Goal: Information Seeking & Learning: Learn about a topic

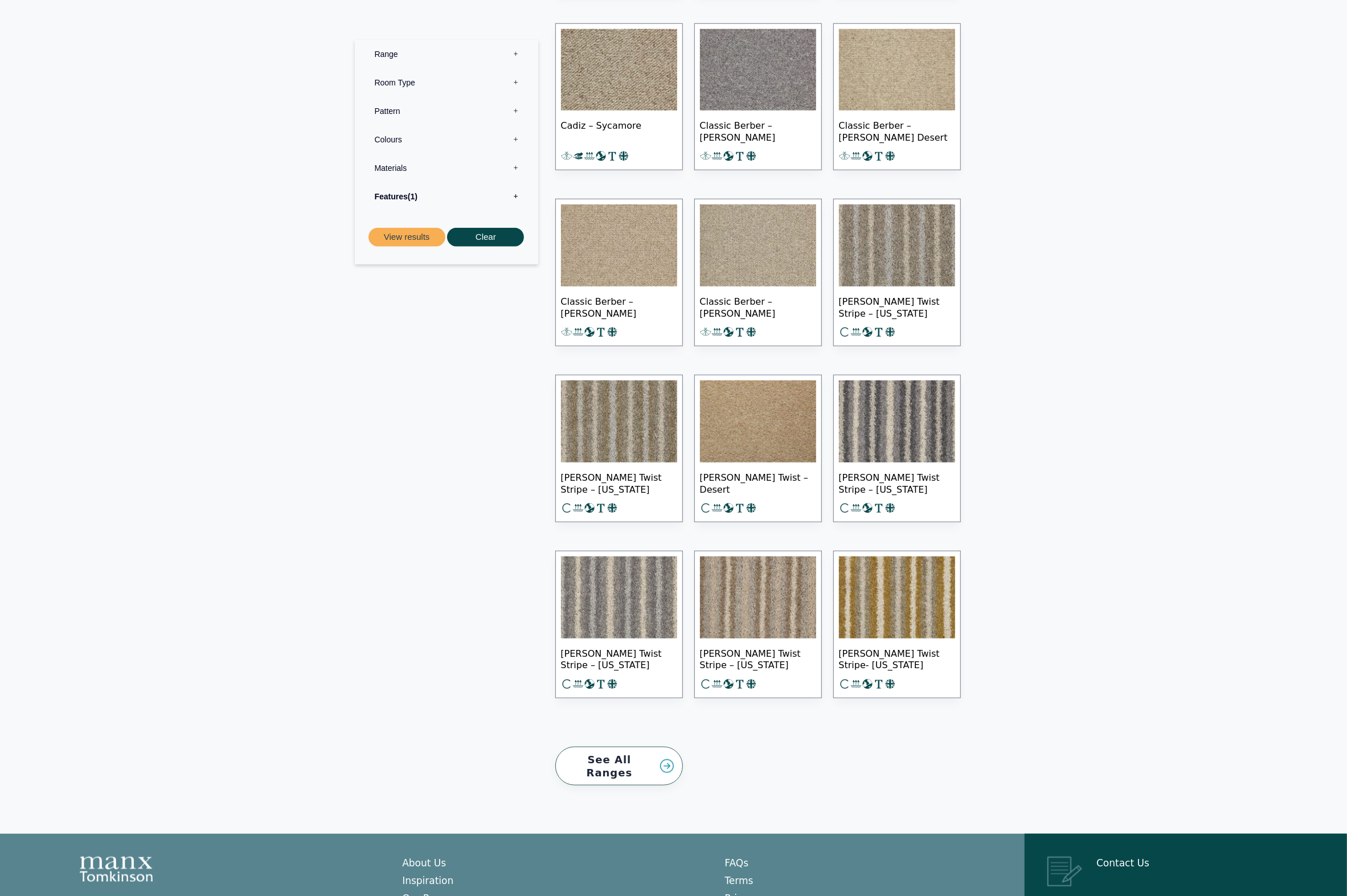
scroll to position [9064, 0]
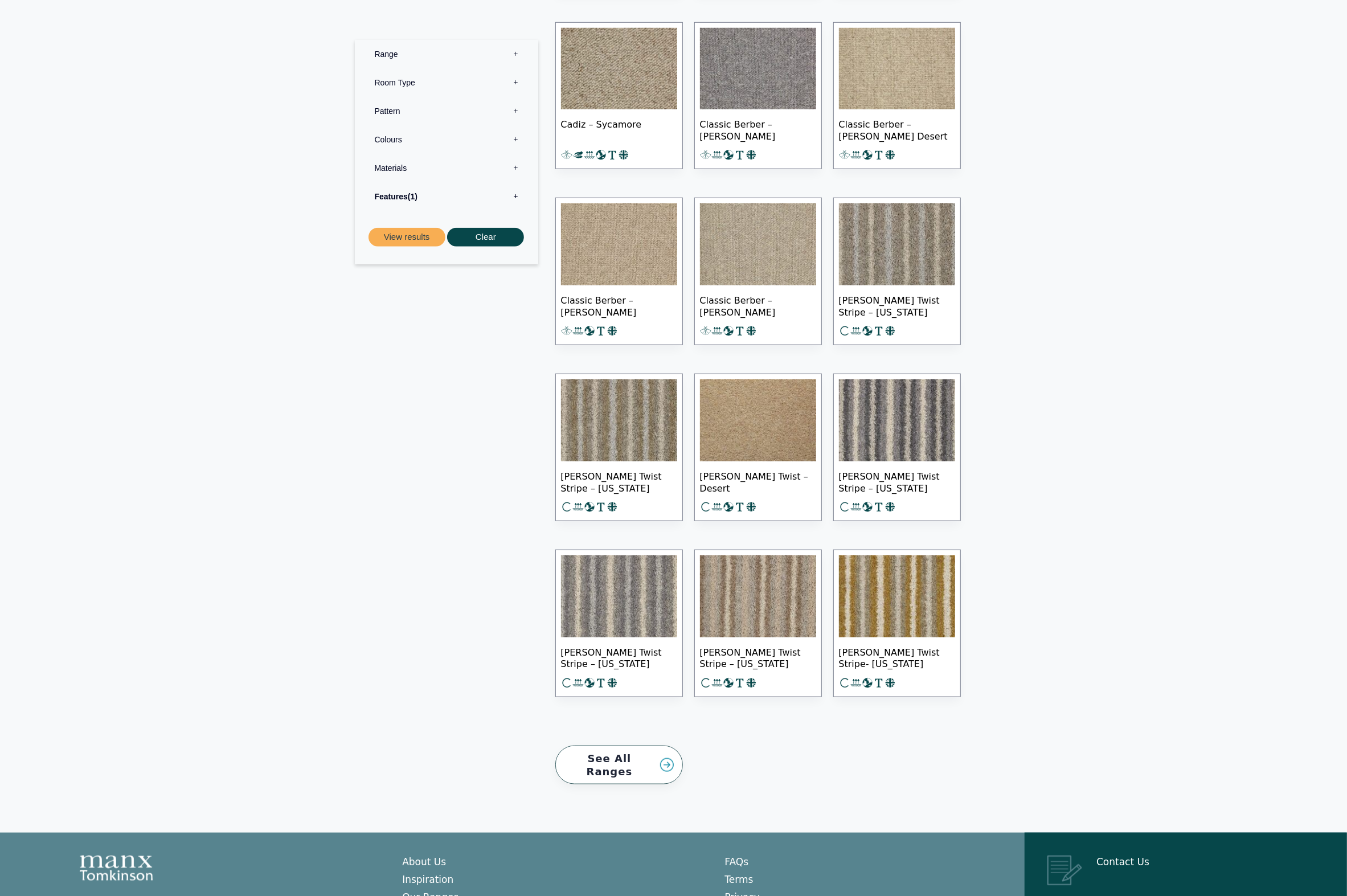
click at [609, 755] on link "See All Ranges" at bounding box center [619, 765] width 127 height 39
click at [750, 438] on img at bounding box center [758, 421] width 116 height 82
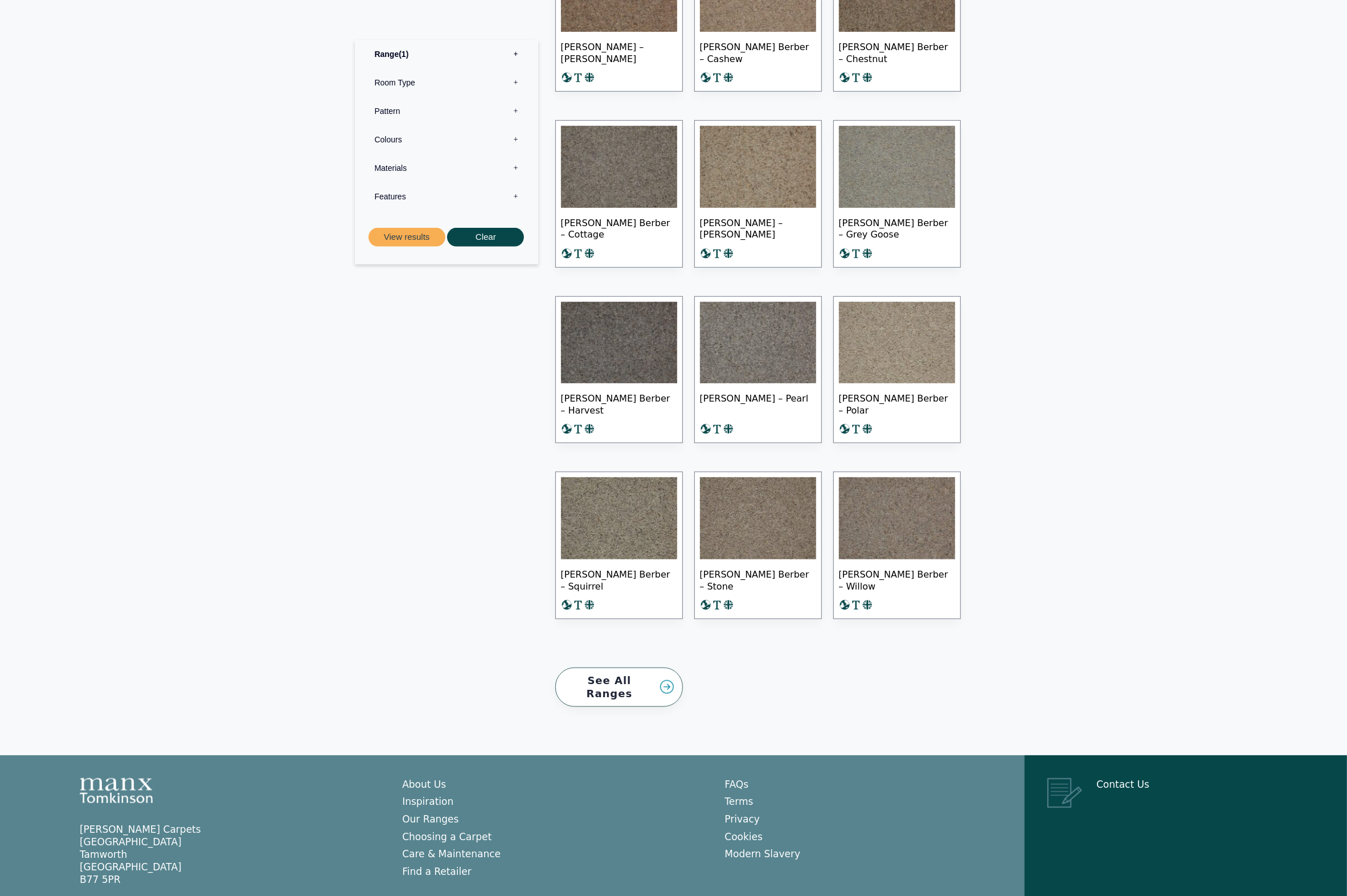
scroll to position [589, 0]
click at [631, 491] on img at bounding box center [619, 517] width 116 height 82
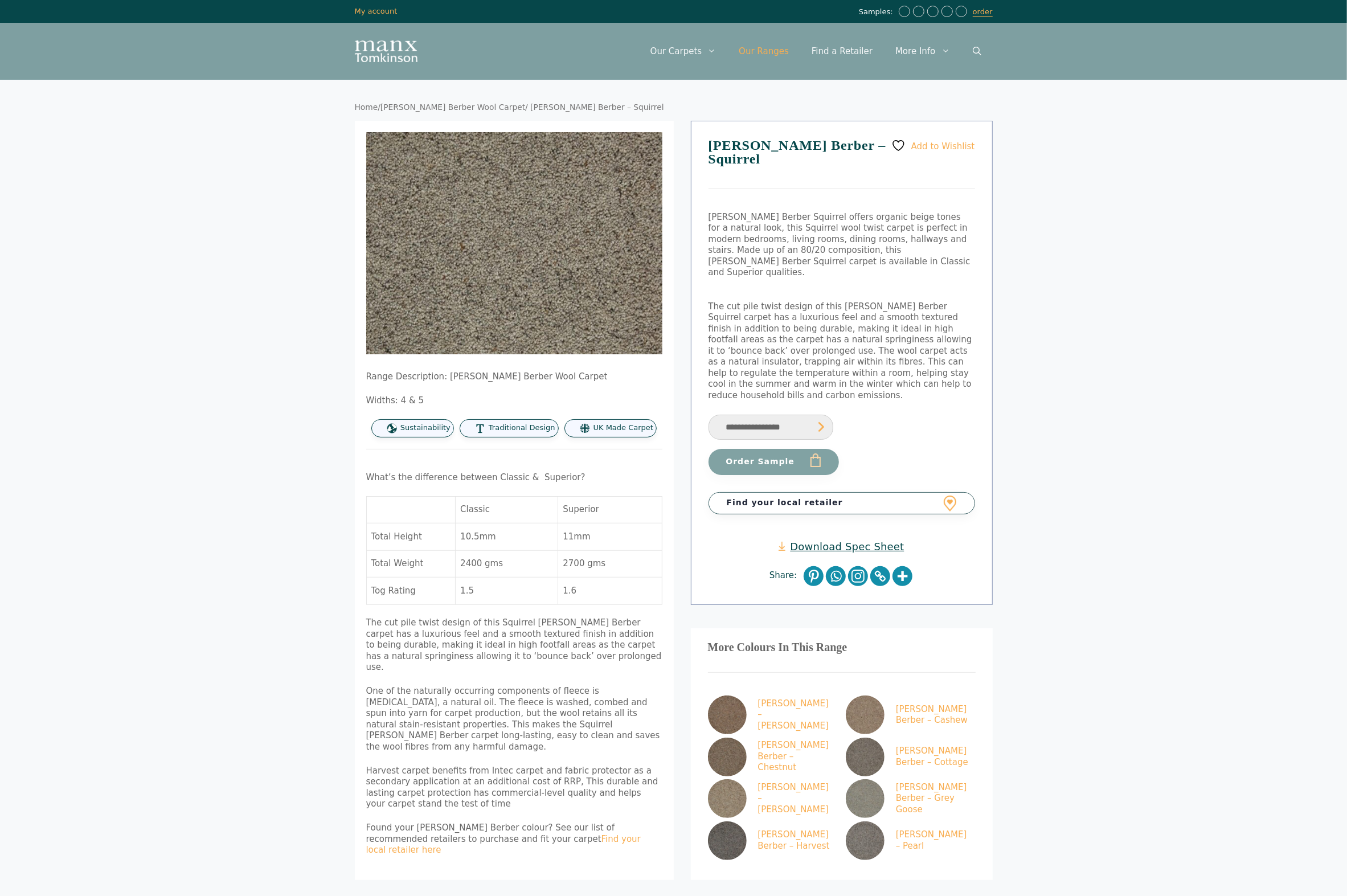
click at [790, 51] on link "Our Ranges" at bounding box center [764, 50] width 73 height 34
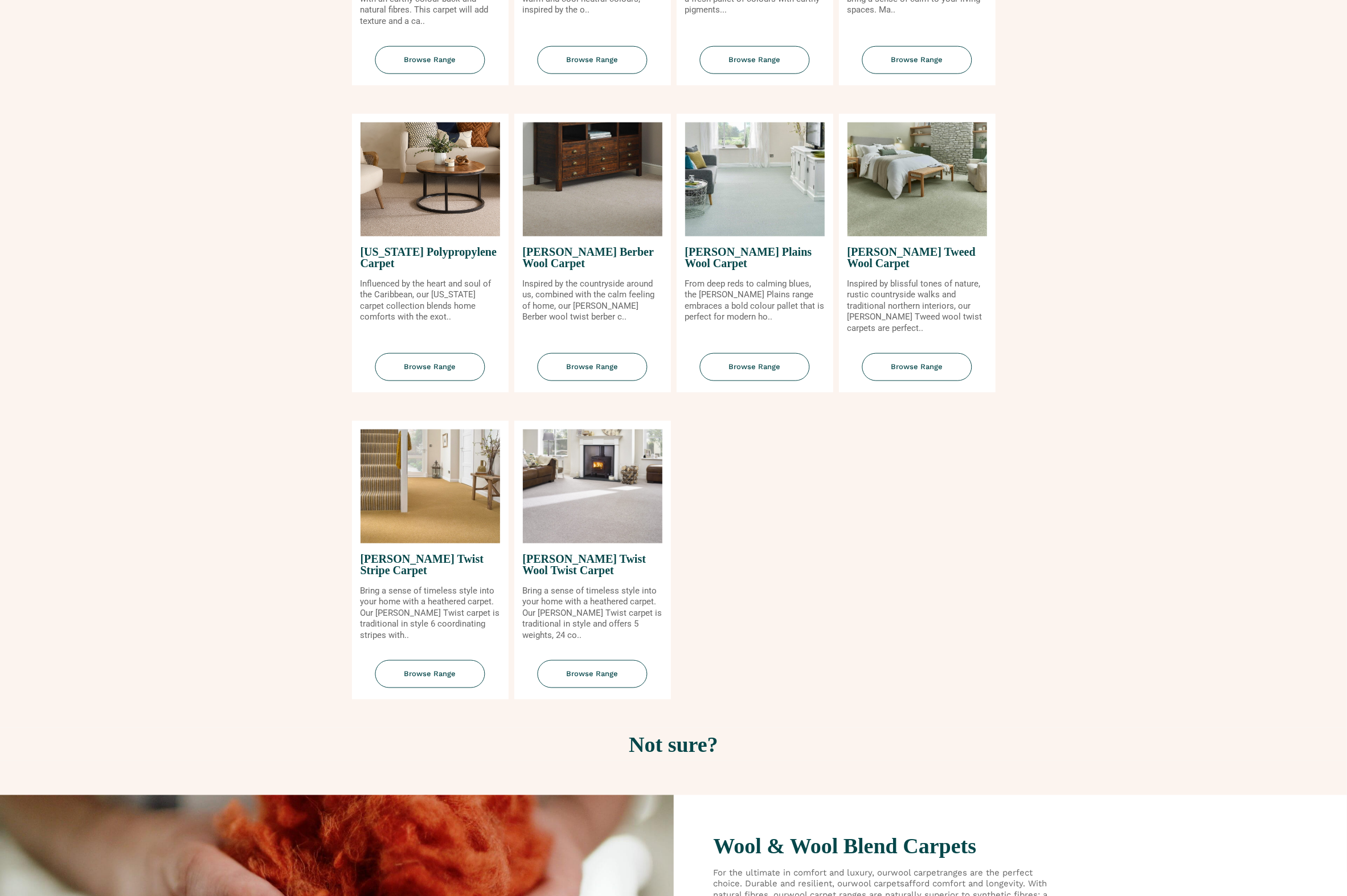
scroll to position [1164, 0]
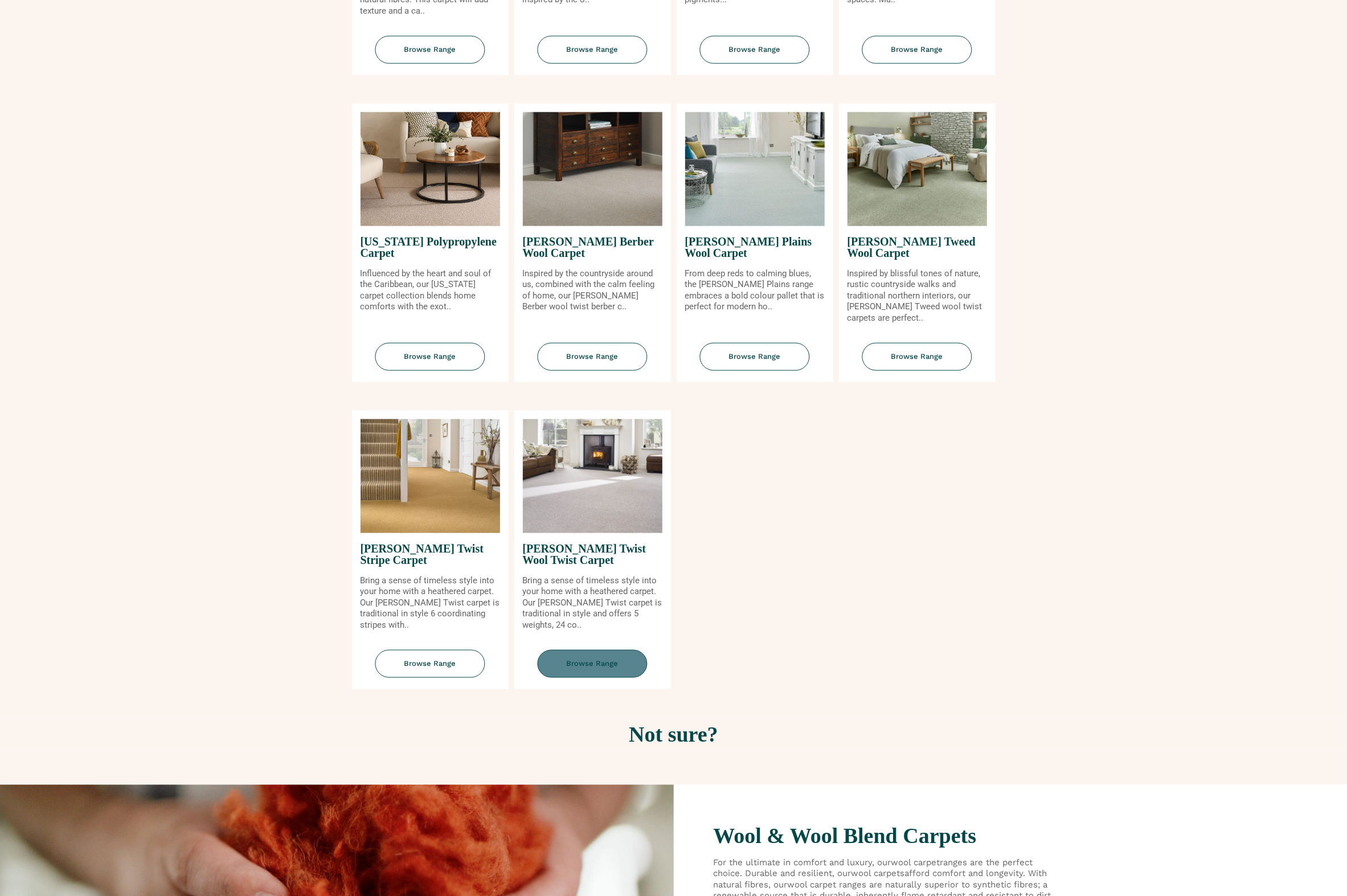
click at [611, 654] on span "Browse Range" at bounding box center [593, 664] width 110 height 27
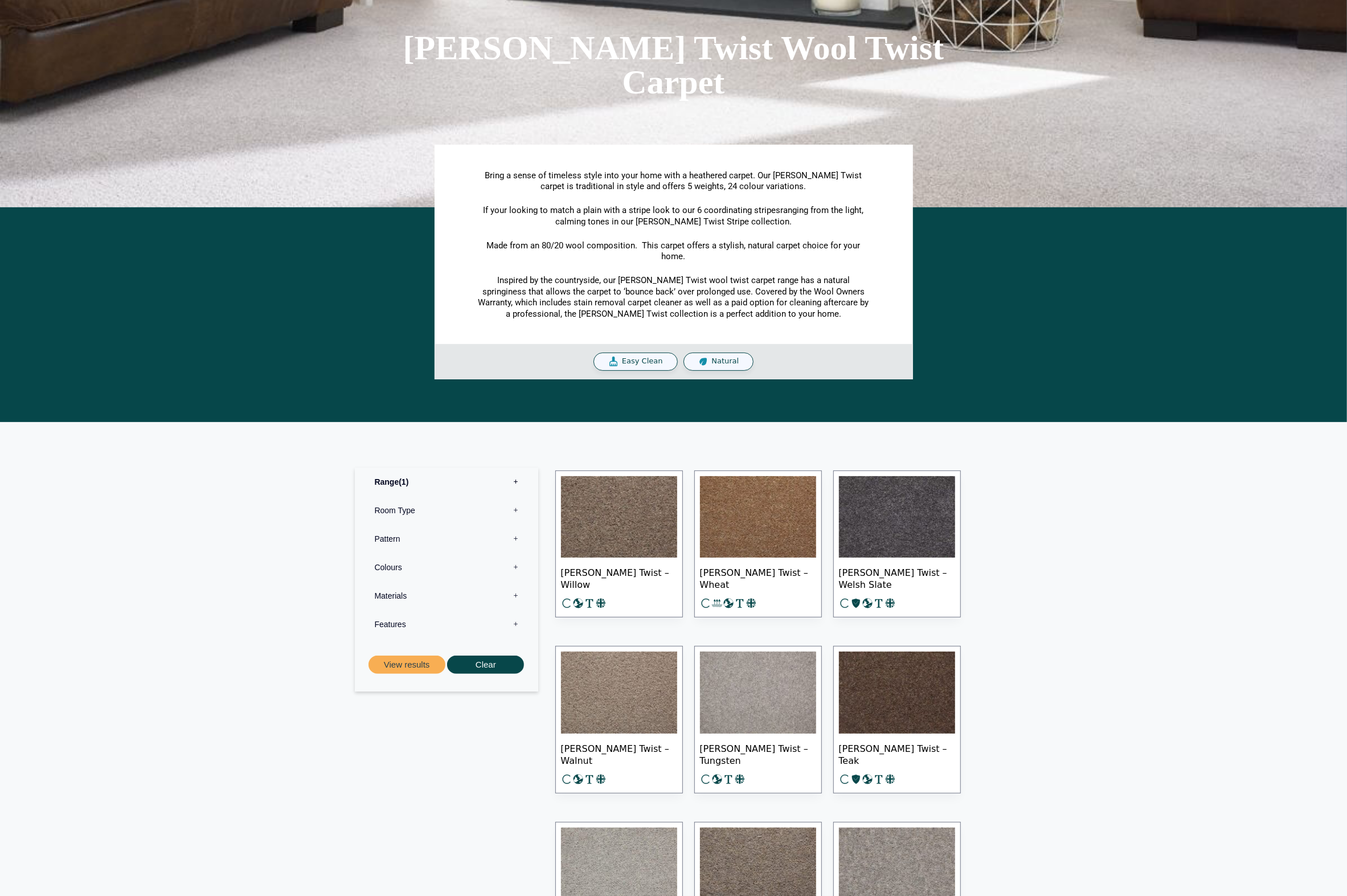
scroll to position [101, 0]
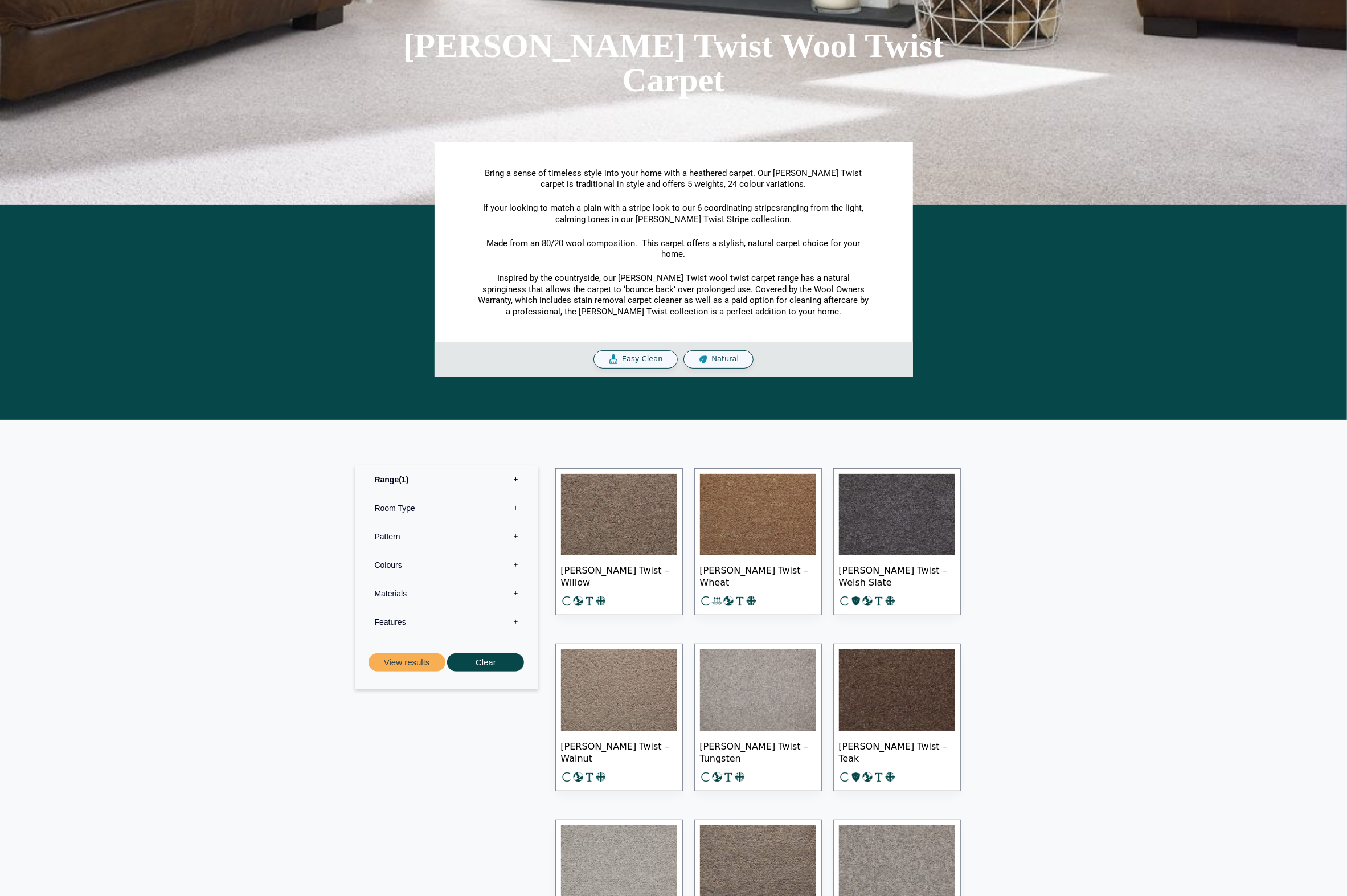
click at [788, 669] on img at bounding box center [758, 691] width 116 height 82
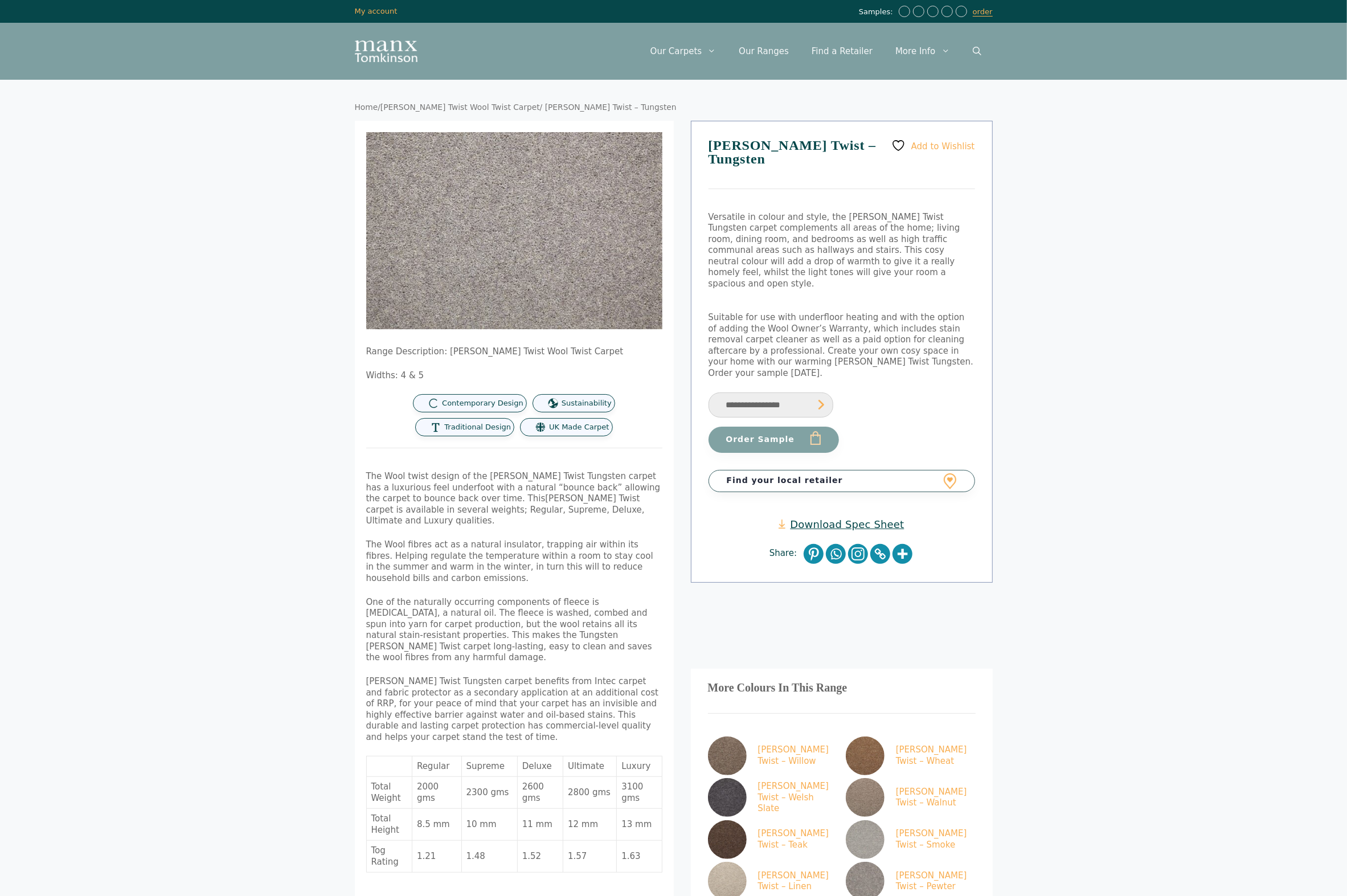
click at [470, 110] on link "[PERSON_NAME] Twist Wool Twist Carpet" at bounding box center [460, 107] width 159 height 9
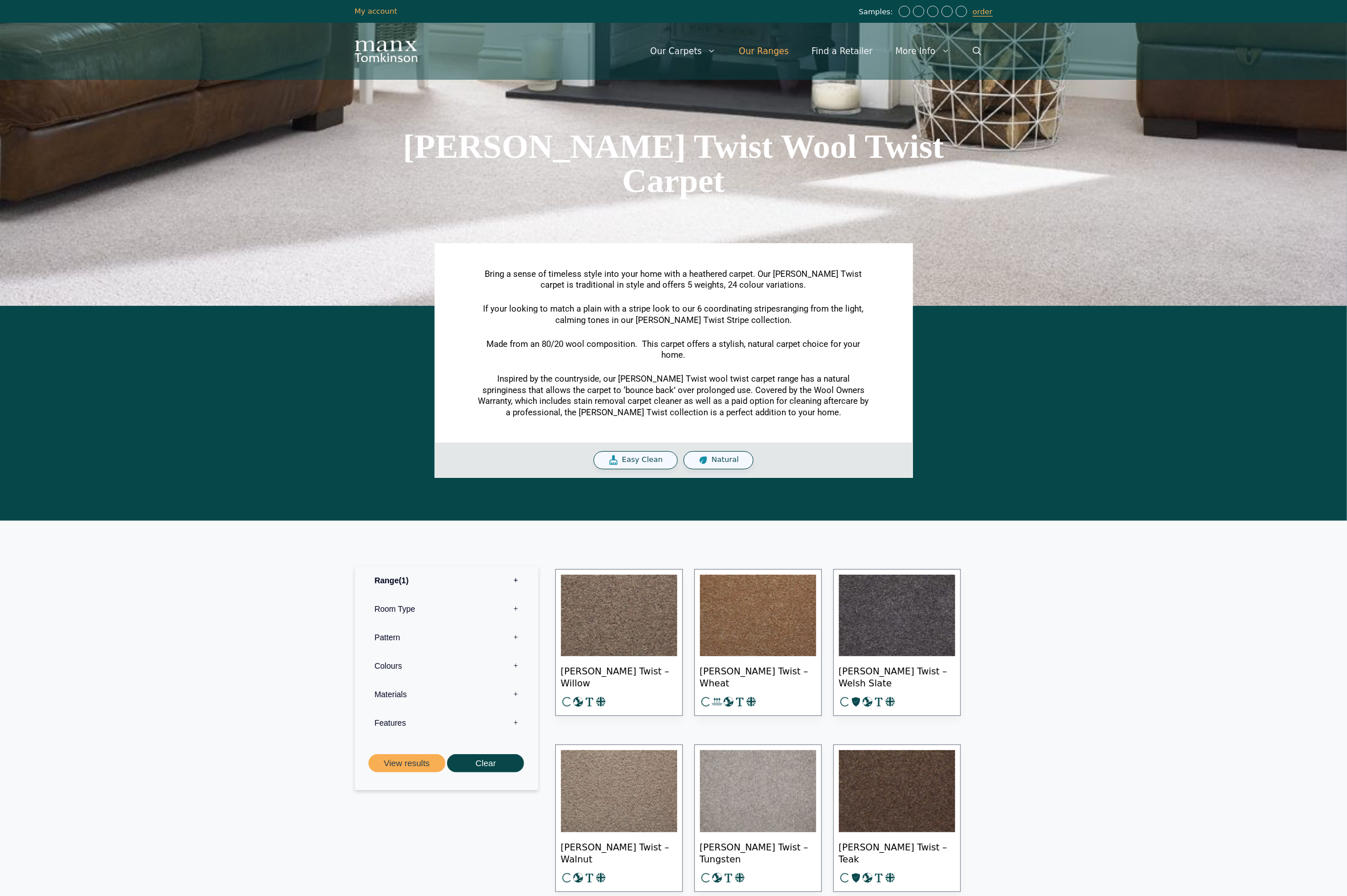
click at [755, 48] on link "Our Ranges" at bounding box center [764, 50] width 73 height 34
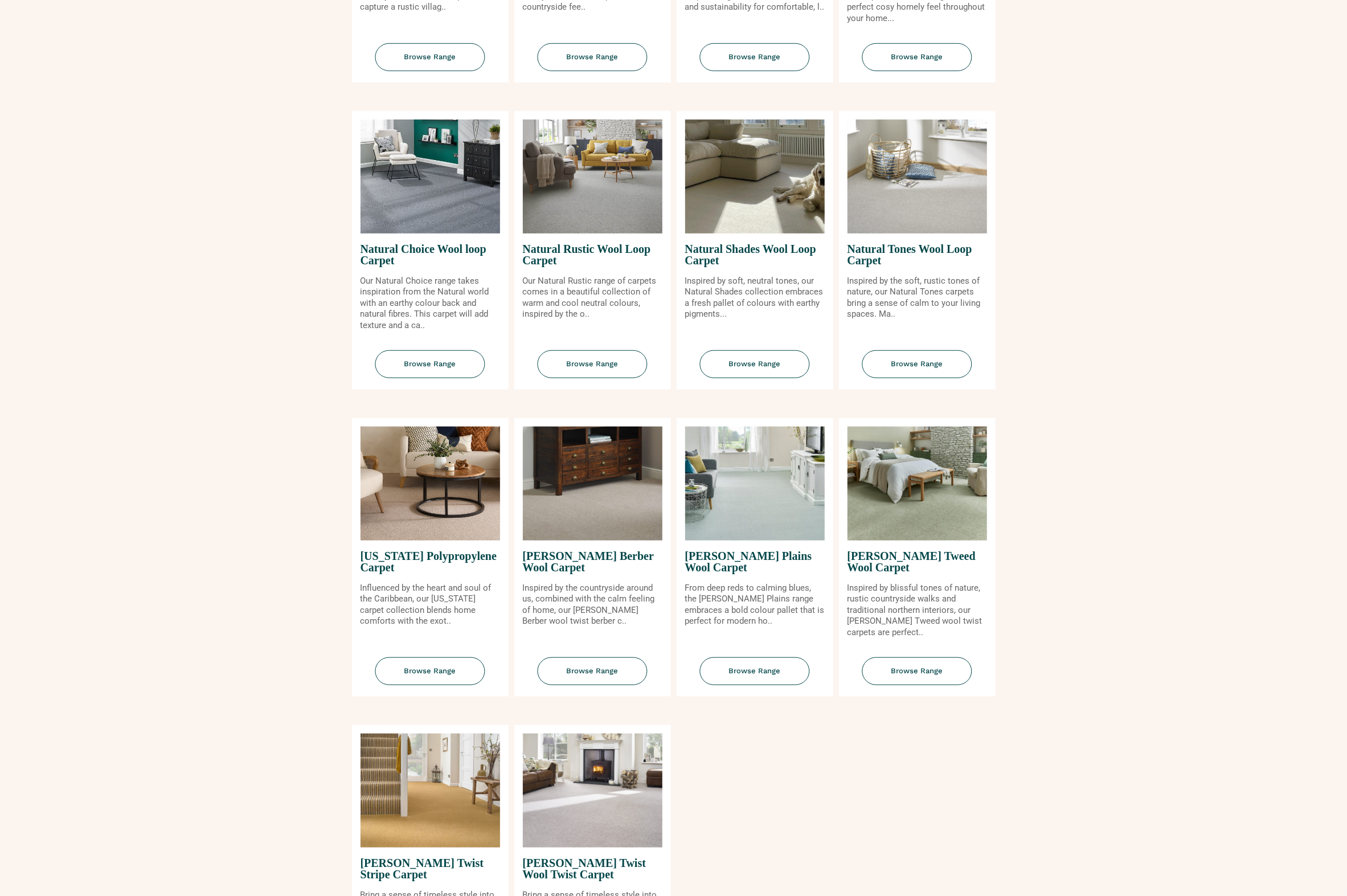
scroll to position [850, 0]
click at [595, 485] on img at bounding box center [592, 483] width 139 height 113
click at [610, 657] on span "Browse Range" at bounding box center [593, 671] width 110 height 27
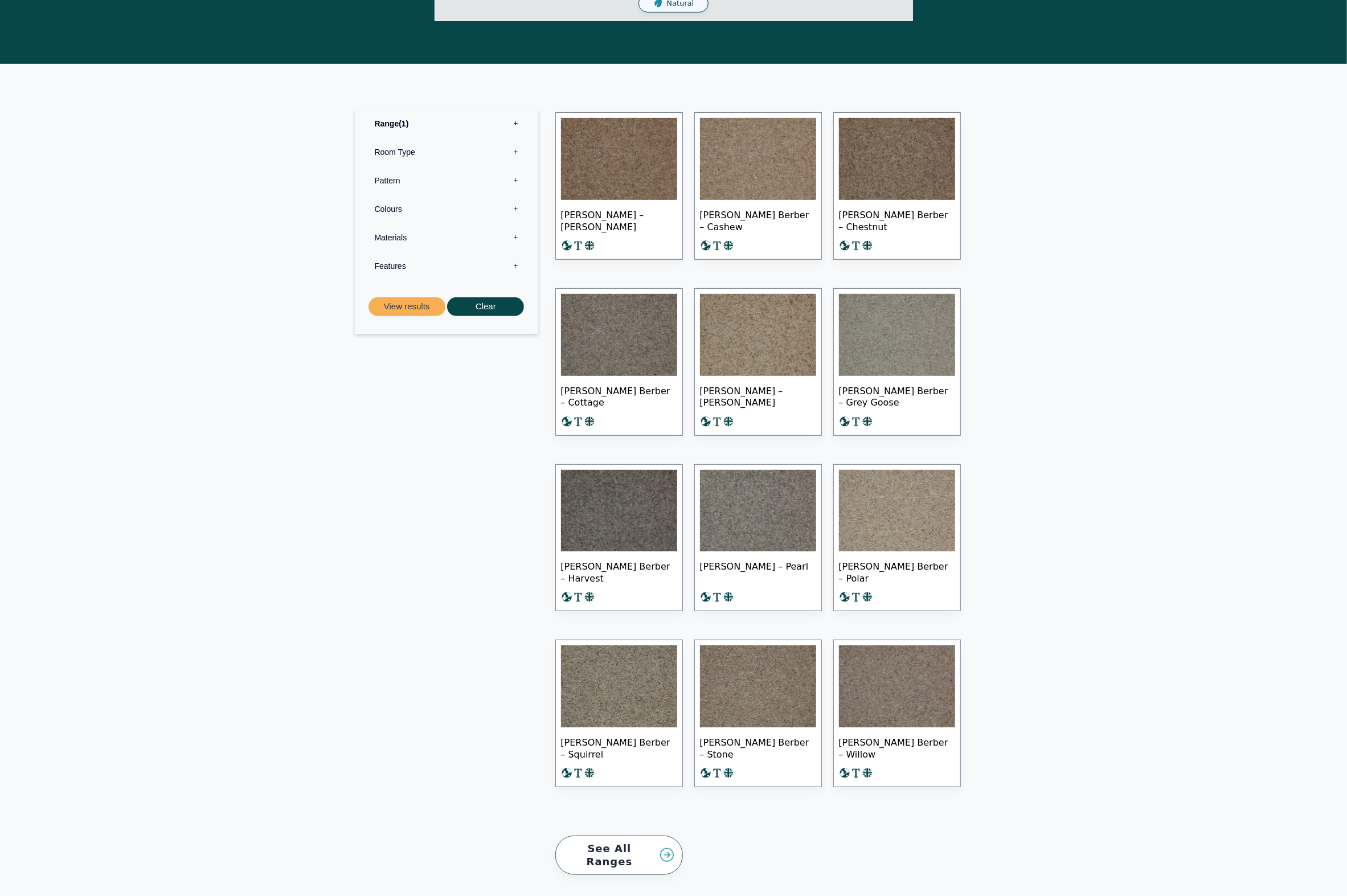
scroll to position [424, 0]
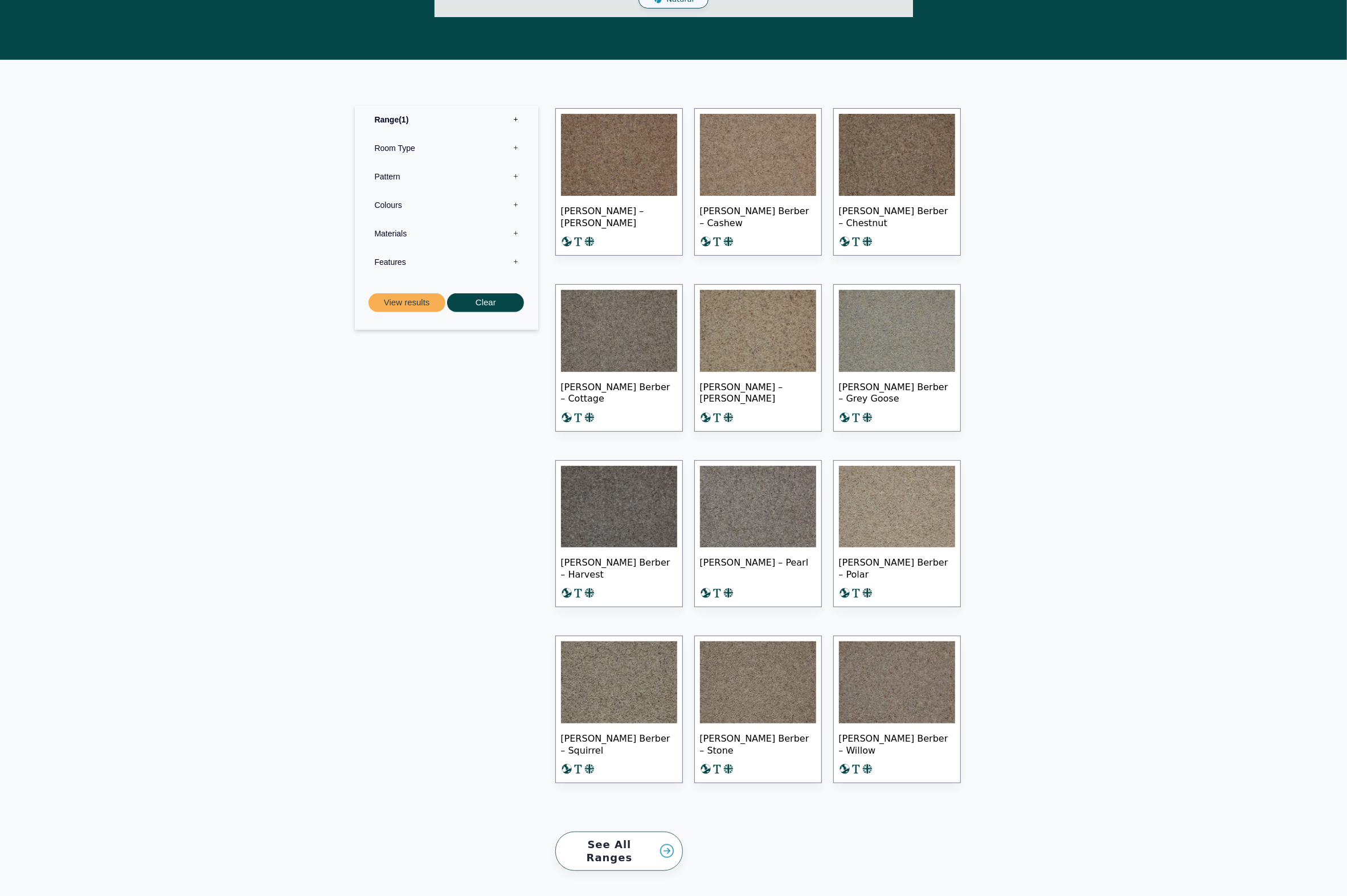
click at [631, 665] on img at bounding box center [619, 683] width 116 height 82
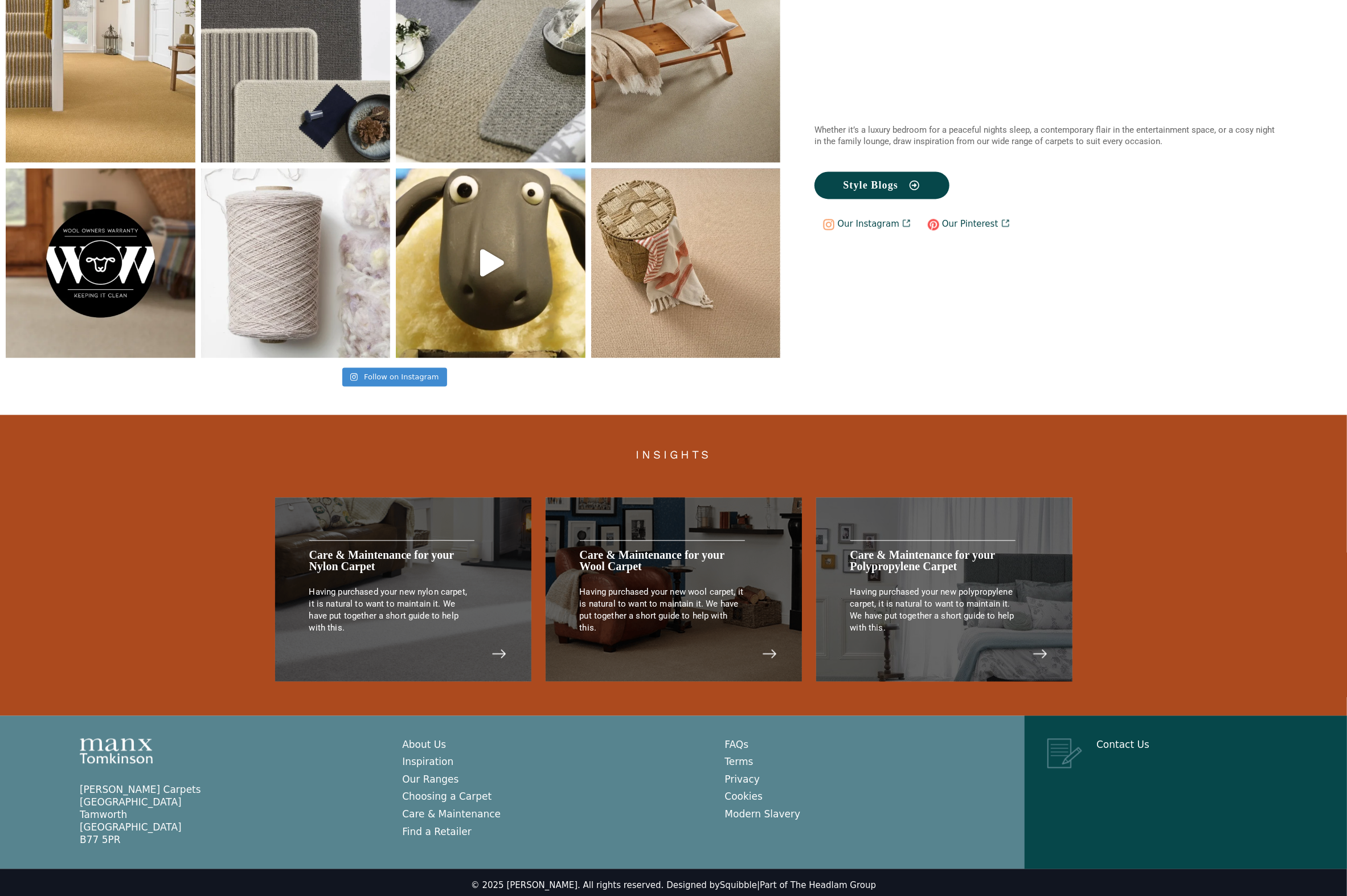
scroll to position [2052, 0]
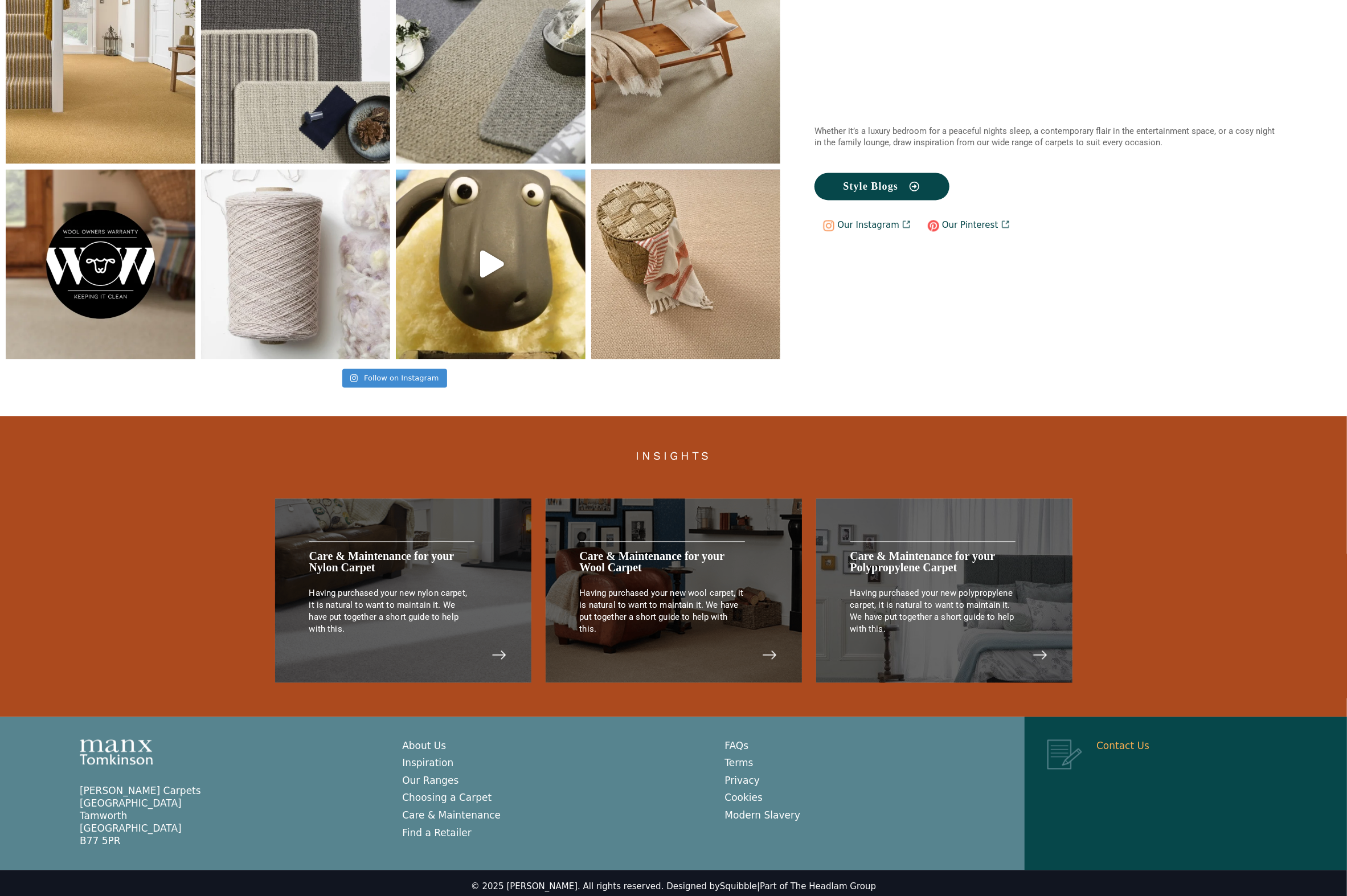
click at [1122, 742] on link "Contact Us" at bounding box center [1123, 746] width 53 height 11
